Goal: Task Accomplishment & Management: Manage account settings

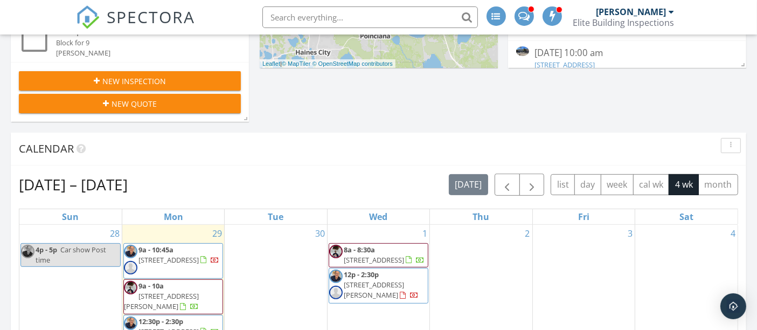
scroll to position [478, 0]
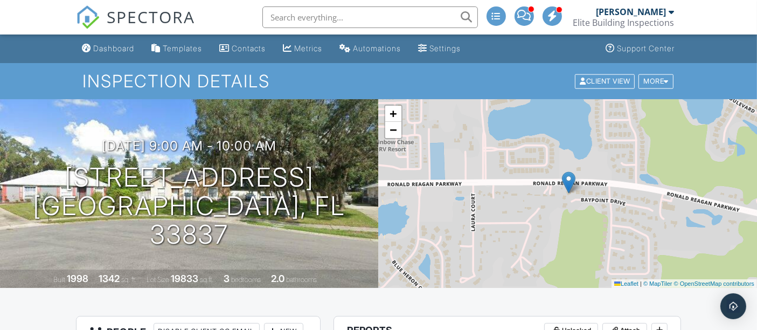
click at [115, 47] on div "Dashboard" at bounding box center [114, 48] width 41 height 9
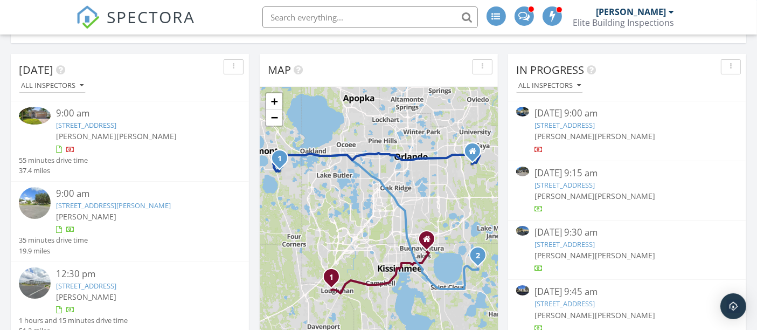
scroll to position [120, 0]
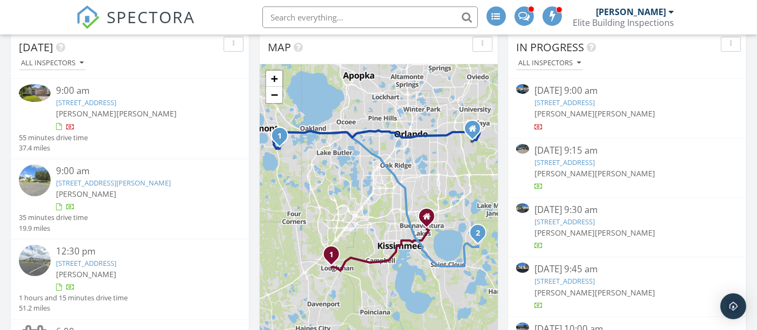
click at [100, 101] on link "2217 Stonebridge Way, Clermont, FL 34711" at bounding box center [86, 102] width 60 height 10
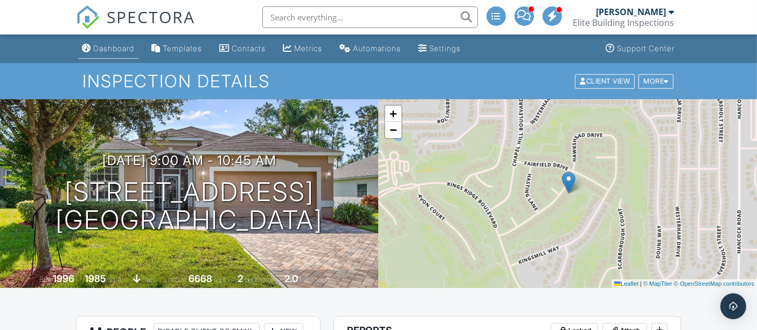
click at [108, 51] on div "Dashboard" at bounding box center [114, 48] width 41 height 9
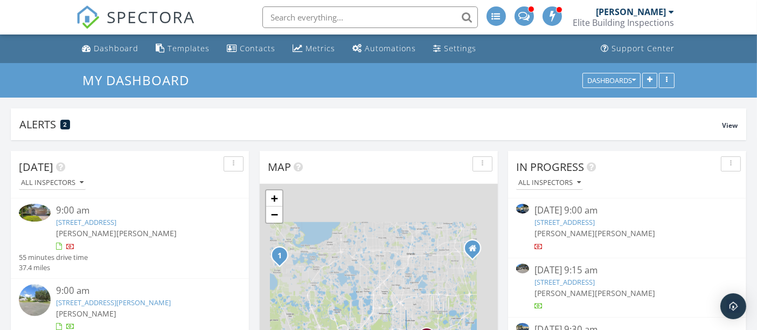
scroll to position [205, 237]
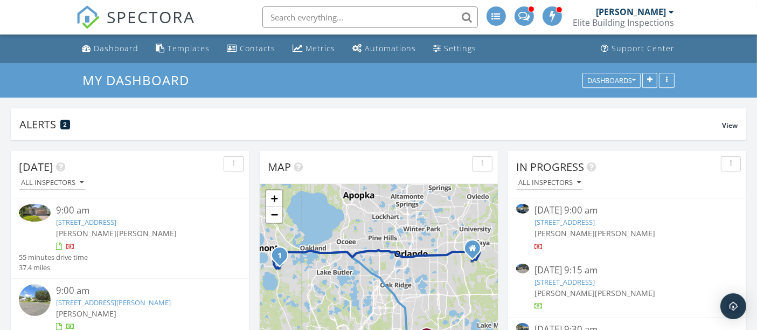
click at [31, 292] on img at bounding box center [35, 300] width 32 height 32
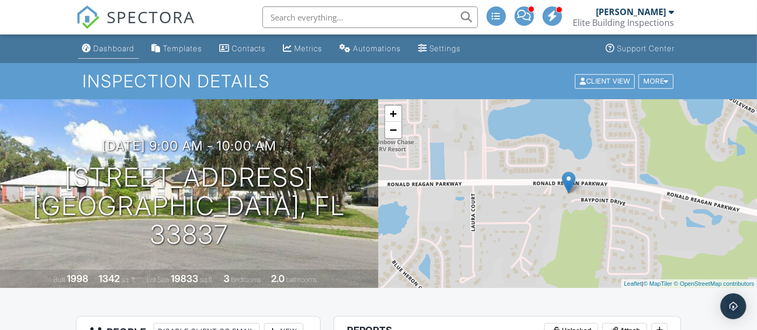
click at [119, 47] on div "Dashboard" at bounding box center [114, 48] width 41 height 9
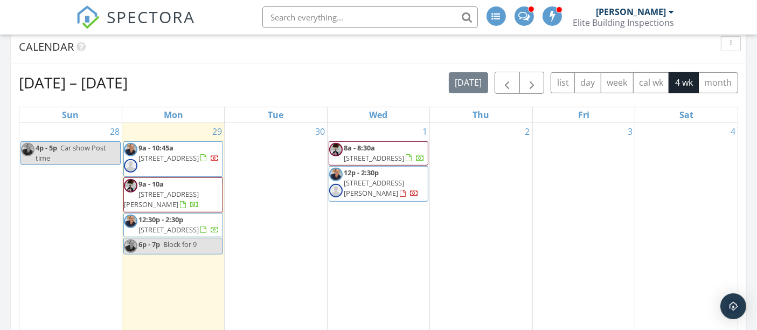
scroll to position [478, 0]
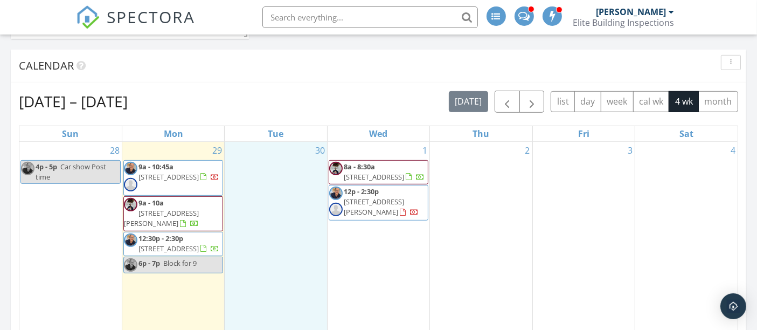
click at [269, 201] on div "30" at bounding box center [276, 255] width 102 height 227
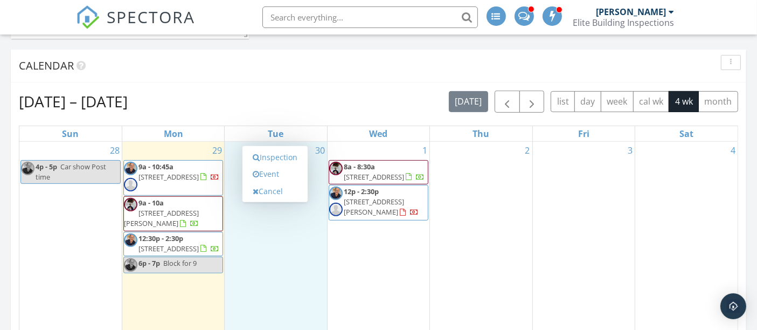
click at [331, 82] on div "Sep 28 – Oct 25, 2025 today list day week cal wk 4 wk month Sun Mon Tue Wed Thu…" at bounding box center [378, 327] width 735 height 490
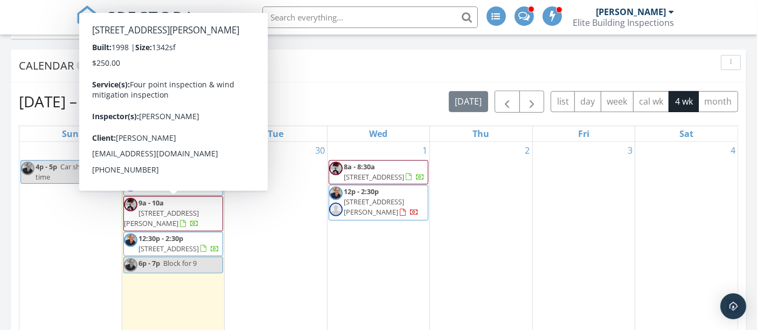
click at [146, 209] on span "[STREET_ADDRESS][PERSON_NAME]" at bounding box center [161, 218] width 75 height 20
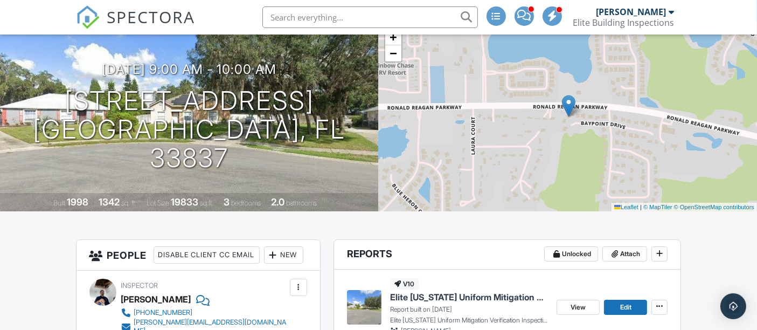
scroll to position [239, 0]
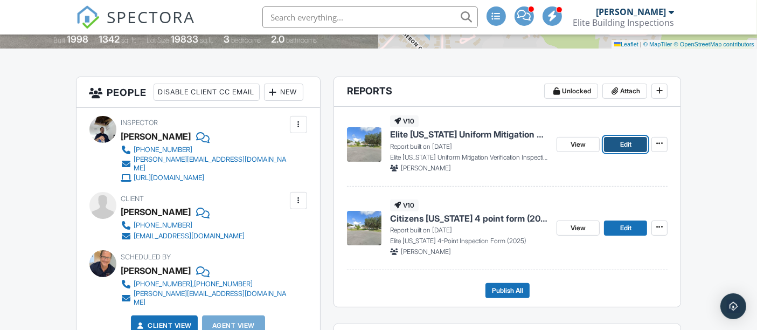
click at [628, 139] on span "Edit" at bounding box center [625, 144] width 11 height 11
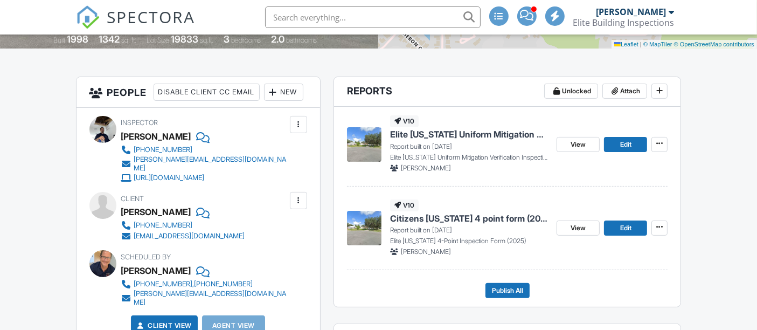
scroll to position [239, 0]
click at [622, 226] on span "Edit" at bounding box center [625, 227] width 11 height 11
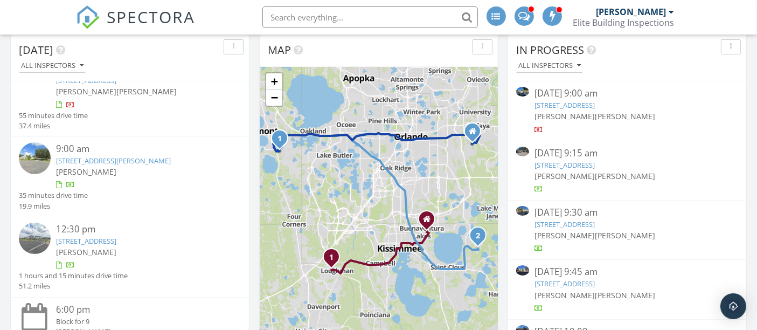
scroll to position [120, 0]
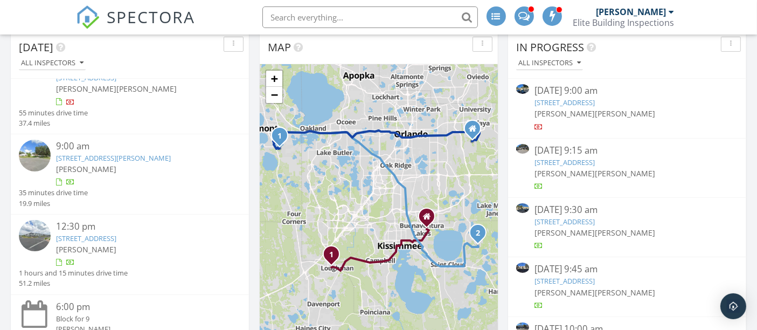
click at [32, 234] on img at bounding box center [35, 236] width 32 height 32
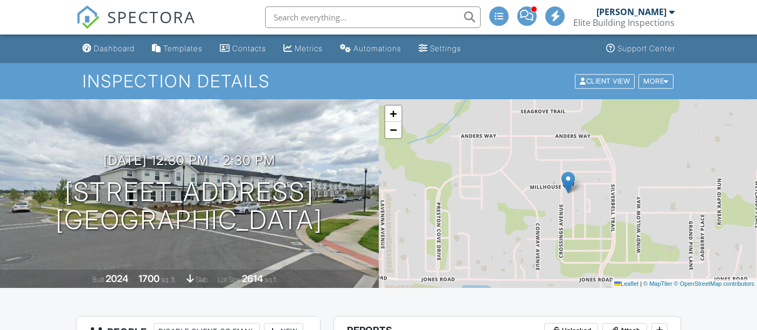
click at [264, 323] on div "New" at bounding box center [283, 331] width 39 height 17
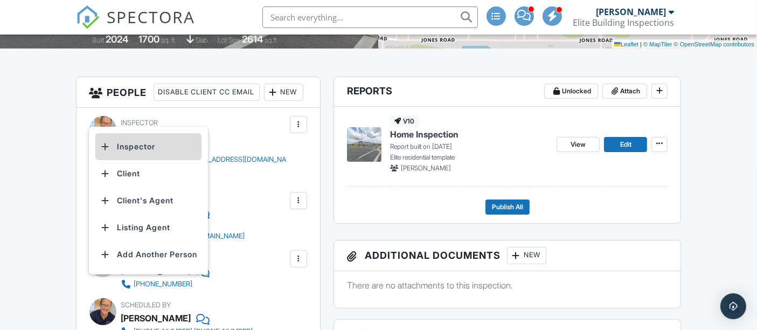
click at [145, 148] on li "Inspector" at bounding box center [148, 146] width 106 height 27
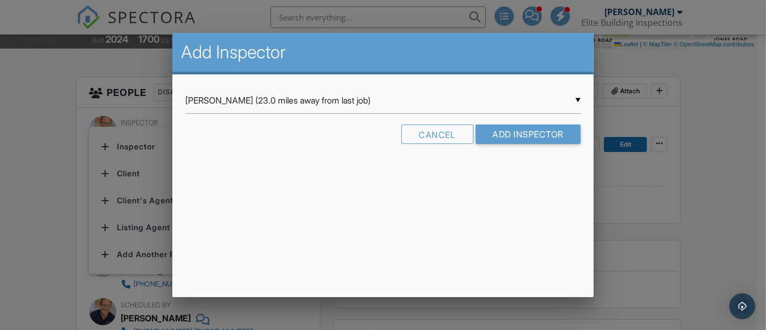
click at [234, 100] on div "▼ Axl Ospina (23.0 miles away from last job) Axl Ospina (23.0 miles away from l…" at bounding box center [382, 100] width 395 height 26
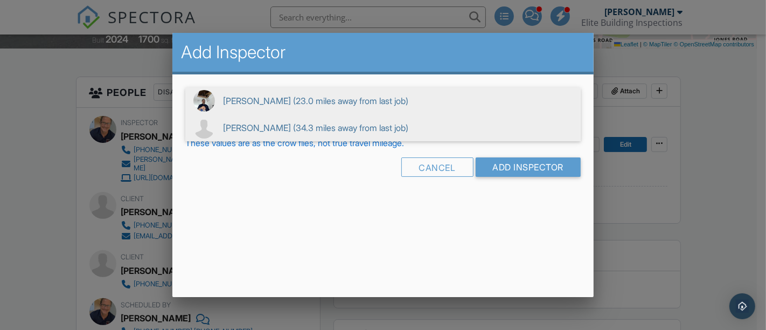
click at [212, 125] on img at bounding box center [204, 128] width 22 height 22
type input "Craig Perkinson (34.3 miles away from last job)"
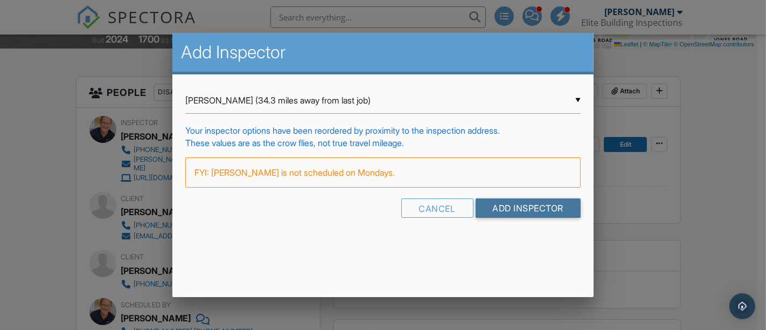
drag, startPoint x: 501, startPoint y: 204, endPoint x: 372, endPoint y: 186, distance: 130.4
click at [501, 204] on input "Add Inspector" at bounding box center [528, 207] width 106 height 19
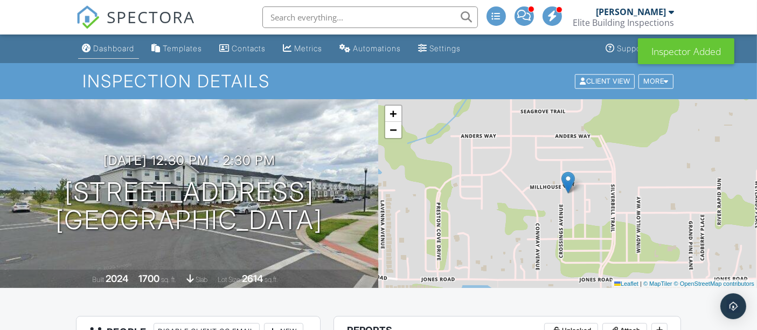
click at [106, 49] on div "Dashboard" at bounding box center [114, 48] width 41 height 9
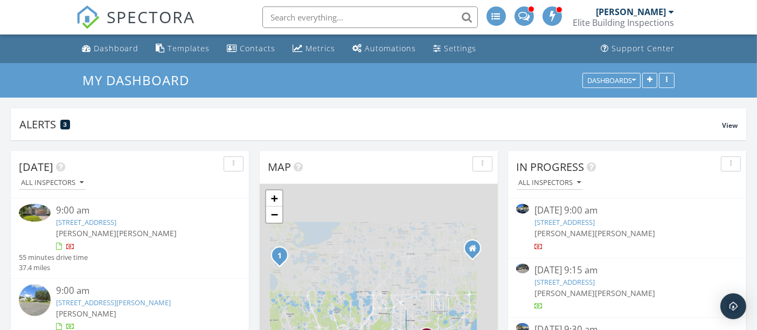
scroll to position [205, 237]
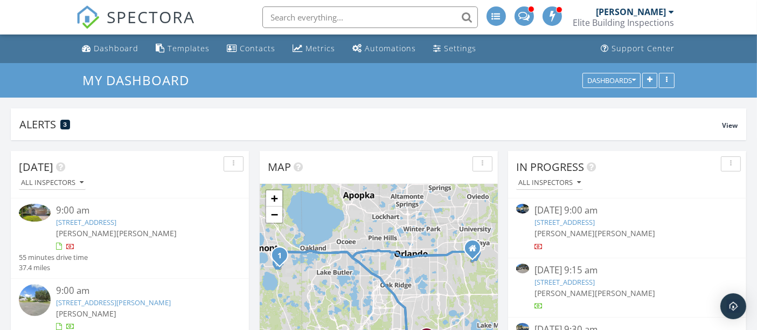
drag, startPoint x: 340, startPoint y: 11, endPoint x: 333, endPoint y: 2, distance: 11.2
click at [334, 2] on li at bounding box center [366, 17] width 230 height 34
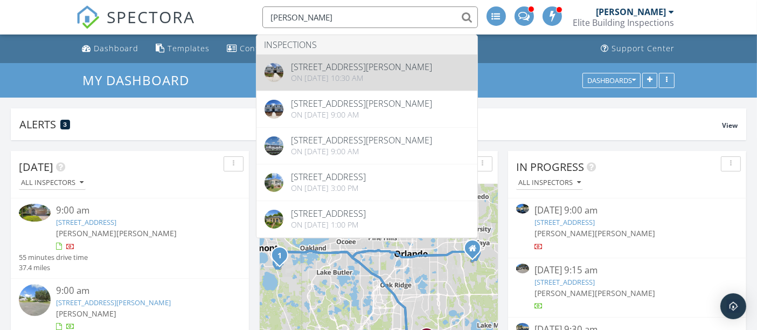
type input "elizabeth cas"
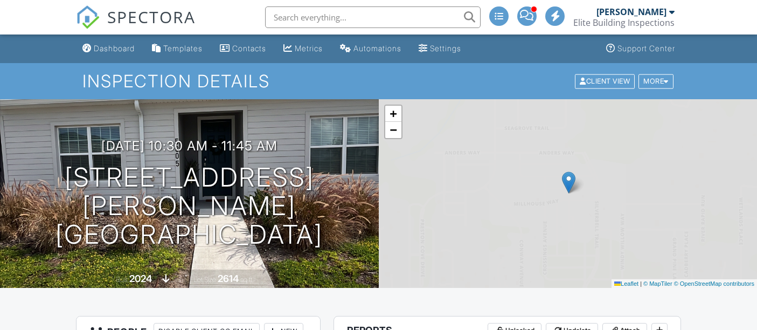
scroll to position [299, 0]
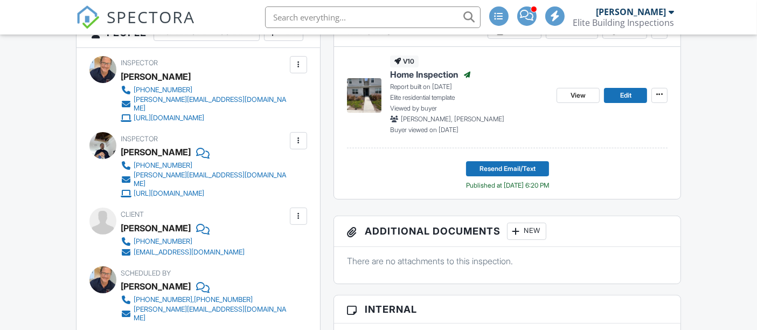
click at [297, 221] on div at bounding box center [298, 216] width 11 height 11
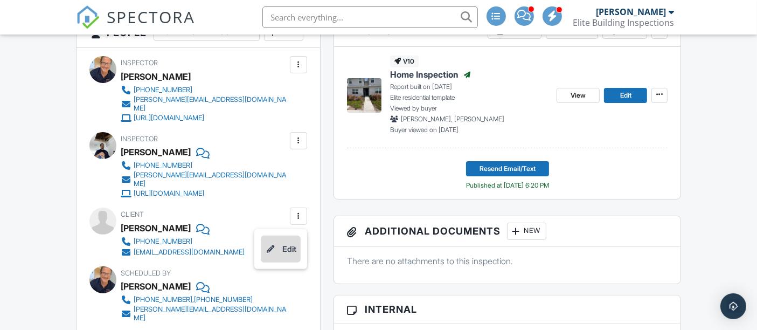
click at [291, 258] on li "Edit" at bounding box center [281, 248] width 40 height 27
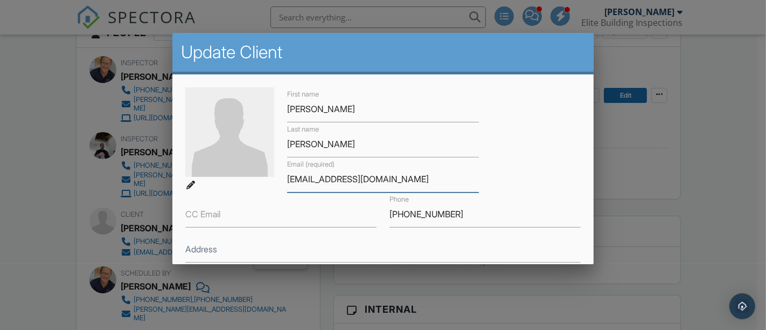
drag, startPoint x: 285, startPoint y: 180, endPoint x: 403, endPoint y: 178, distance: 117.9
click at [403, 178] on input "[EMAIL_ADDRESS][DOMAIN_NAME]" at bounding box center [382, 179] width 191 height 26
drag, startPoint x: 54, startPoint y: 121, endPoint x: 176, endPoint y: 4, distance: 169.1
click at [61, 113] on div at bounding box center [383, 152] width 766 height 412
